Goal: Information Seeking & Learning: Check status

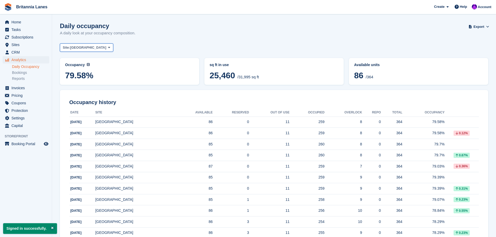
click at [74, 46] on span "[GEOGRAPHIC_DATA]" at bounding box center [88, 47] width 36 height 5
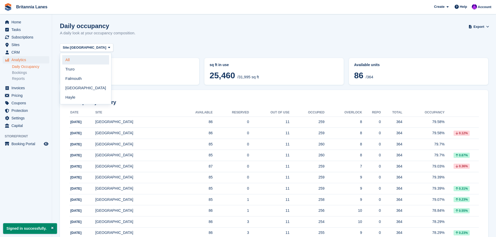
click at [75, 59] on link "All" at bounding box center [85, 59] width 47 height 9
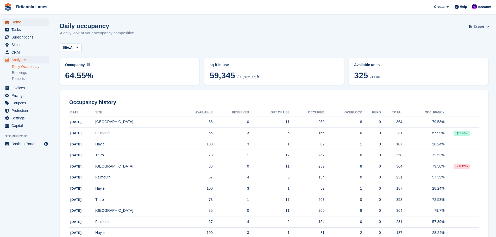
click at [20, 24] on span "Home" at bounding box center [26, 21] width 31 height 7
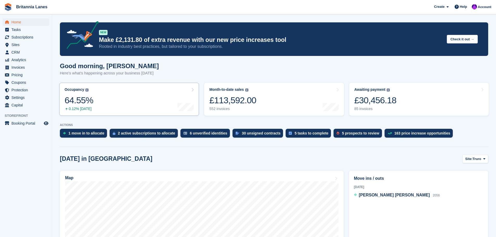
click at [94, 103] on link "Occupancy The percentage of all currently allocated units in terms of area. Inc…" at bounding box center [129, 99] width 140 height 33
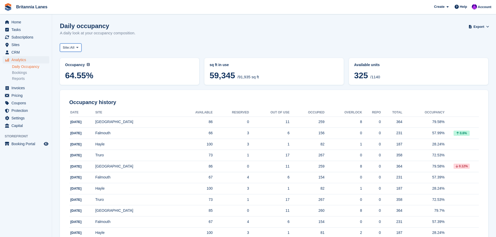
click at [77, 47] on icon at bounding box center [77, 47] width 2 height 3
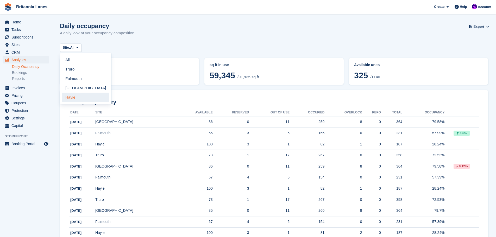
click at [75, 99] on link "Hayle" at bounding box center [85, 97] width 47 height 9
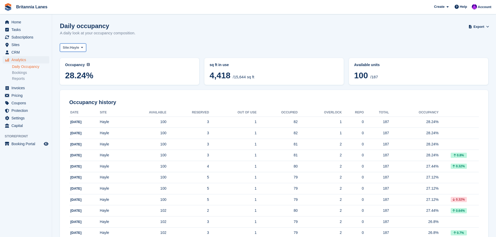
click at [78, 48] on span "Hayle" at bounding box center [74, 47] width 9 height 5
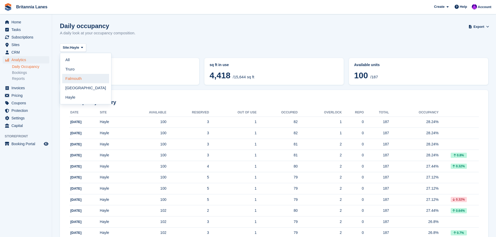
click at [73, 78] on link "Falmouth" at bounding box center [85, 78] width 47 height 9
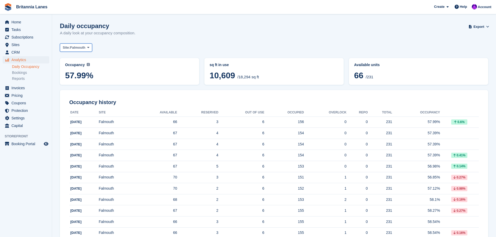
click at [79, 50] on span "Falmouth" at bounding box center [77, 47] width 15 height 5
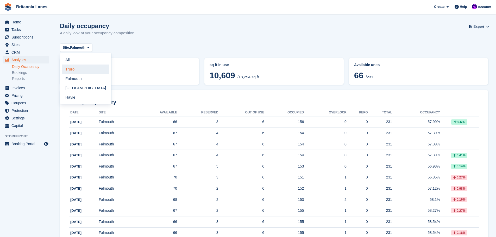
click at [70, 72] on link "Truro" at bounding box center [85, 69] width 47 height 9
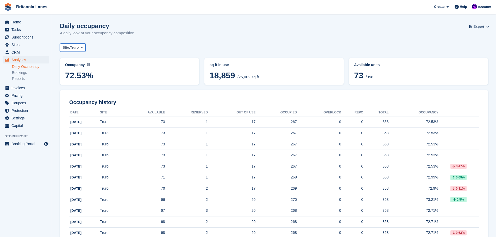
click at [68, 48] on span "Site:" at bounding box center [66, 47] width 7 height 5
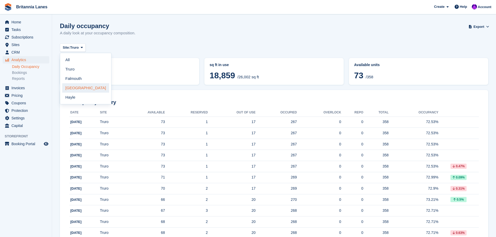
click at [68, 90] on link "[GEOGRAPHIC_DATA]" at bounding box center [85, 87] width 47 height 9
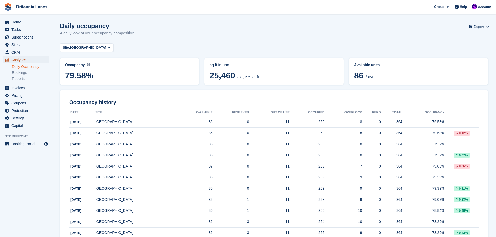
click at [13, 60] on span "Analytics" at bounding box center [26, 59] width 31 height 7
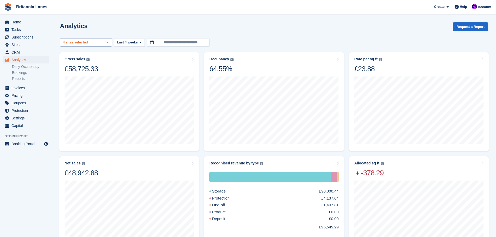
click at [100, 45] on div "Truro 2 sites selected 3 sites selected 4 sites selected" at bounding box center [86, 42] width 52 height 9
click at [92, 58] on button "Clear" at bounding box center [98, 56] width 16 height 9
click at [69, 94] on div "Hayle" at bounding box center [85, 98] width 47 height 9
select select "****"
click at [133, 45] on span "Last 4 weeks" at bounding box center [127, 42] width 21 height 5
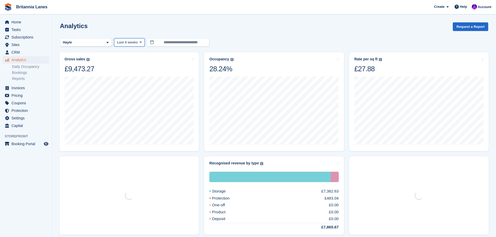
click at [128, 45] on span "Last 4 weeks" at bounding box center [127, 42] width 21 height 5
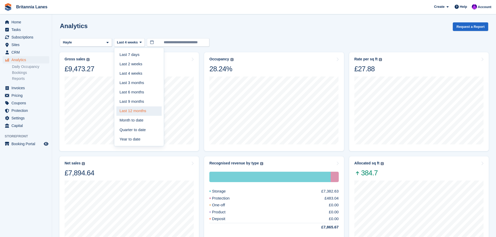
click at [135, 110] on link "Last 12 months" at bounding box center [138, 110] width 45 height 9
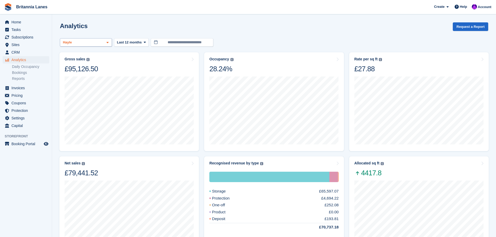
click at [105, 42] on div "Hayle" at bounding box center [86, 42] width 52 height 9
click at [74, 76] on div "Falmouth" at bounding box center [85, 75] width 47 height 9
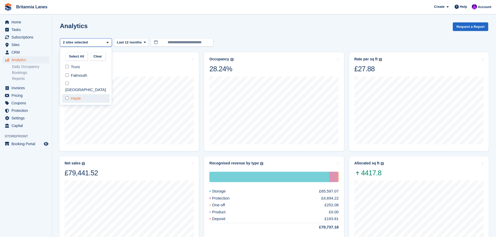
click at [72, 96] on div "Hayle" at bounding box center [85, 98] width 47 height 9
select select "***"
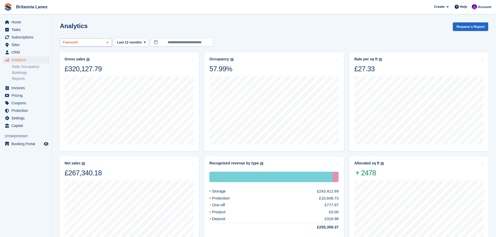
click at [104, 43] on div "Falmouth" at bounding box center [86, 42] width 52 height 9
click at [82, 75] on div "Falmouth" at bounding box center [85, 75] width 47 height 9
click at [72, 86] on div "[GEOGRAPHIC_DATA]" at bounding box center [85, 87] width 47 height 14
select select "****"
click at [88, 42] on div "[GEOGRAPHIC_DATA]" at bounding box center [86, 42] width 52 height 9
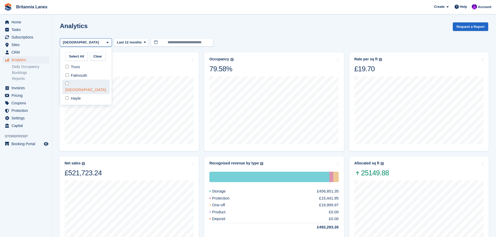
click at [71, 84] on div "[GEOGRAPHIC_DATA]" at bounding box center [85, 87] width 47 height 14
click at [69, 68] on div "Truro" at bounding box center [85, 67] width 47 height 9
select select "****"
